Goal: Task Accomplishment & Management: Complete application form

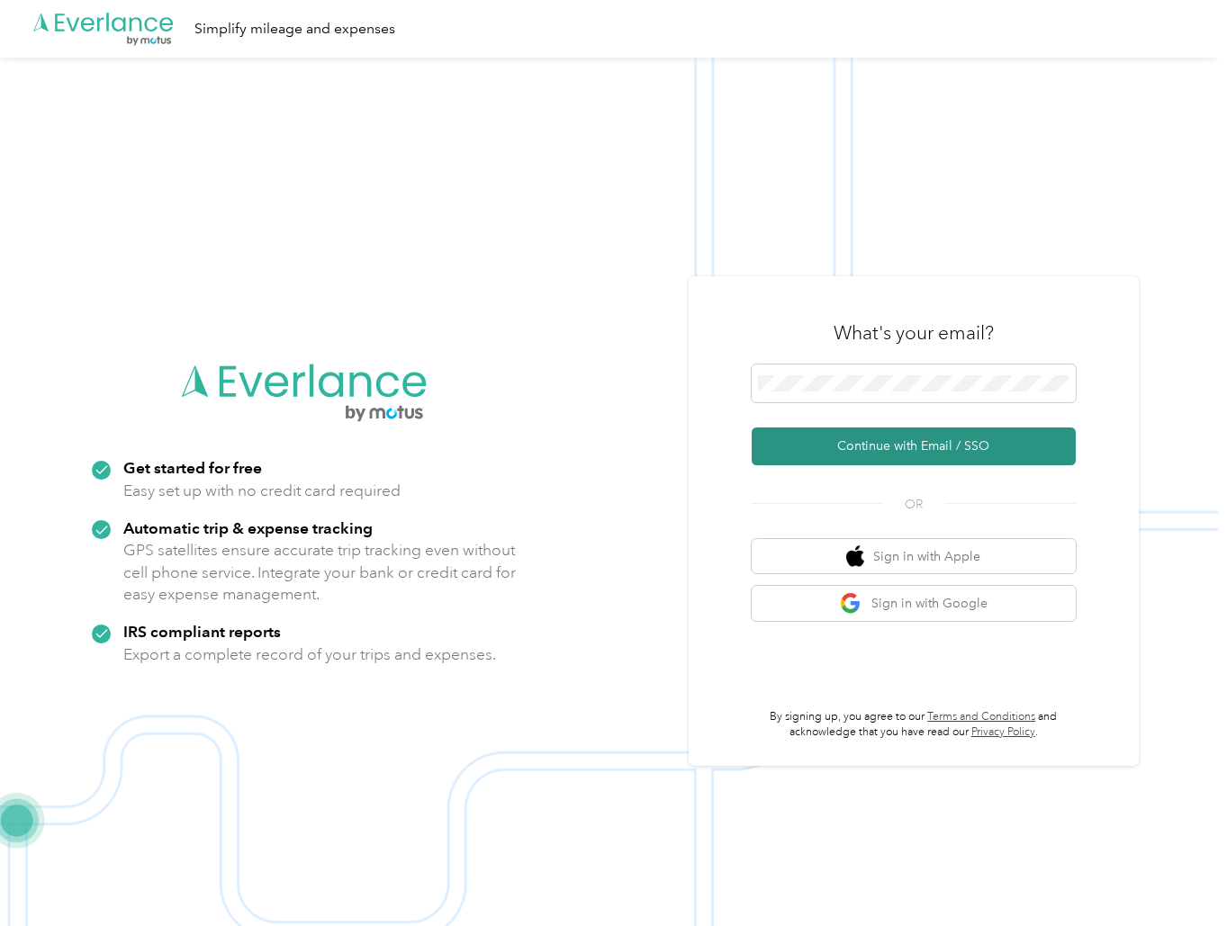
click at [872, 437] on button "Continue with Email / SSO" at bounding box center [914, 447] width 324 height 38
